Goal: Task Accomplishment & Management: Manage account settings

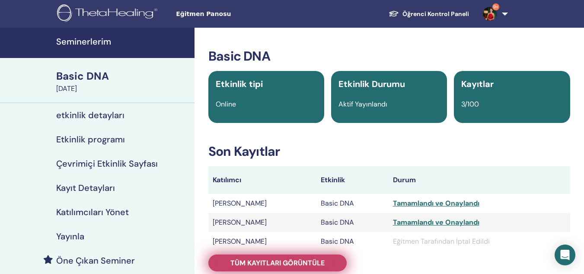
click at [303, 264] on span "Tüm kayıtları görüntüle" at bounding box center [277, 262] width 94 height 9
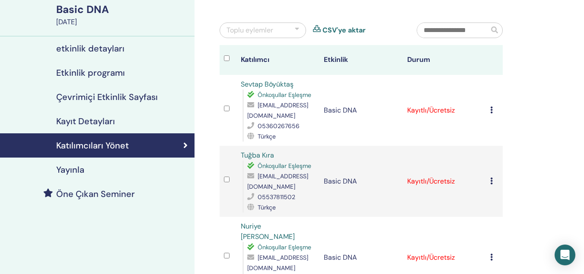
scroll to position [63, 0]
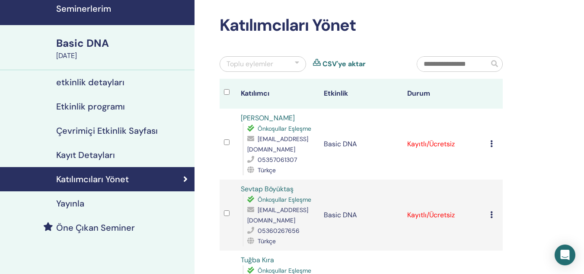
scroll to position [29, 0]
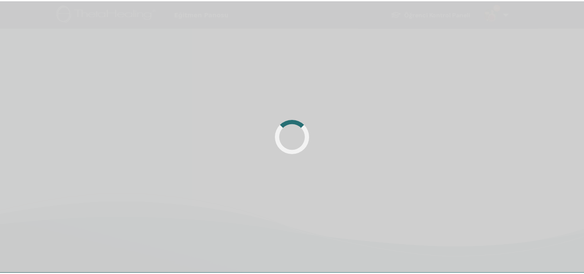
scroll to position [29, 0]
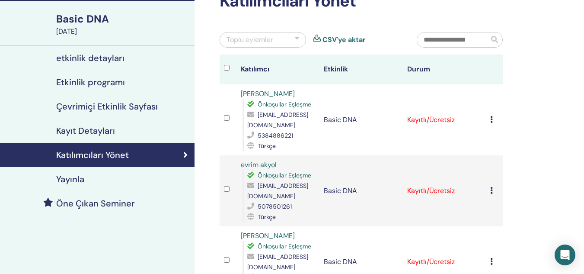
scroll to position [54, 0]
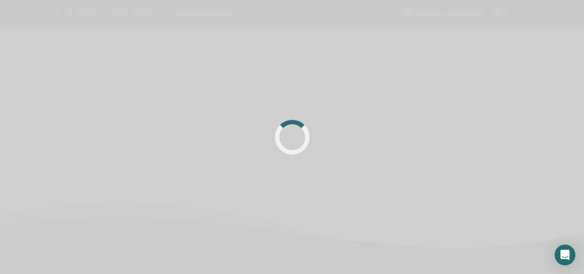
scroll to position [54, 0]
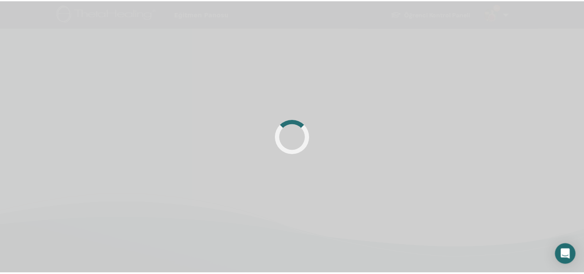
scroll to position [54, 0]
